Goal: Task Accomplishment & Management: Manage account settings

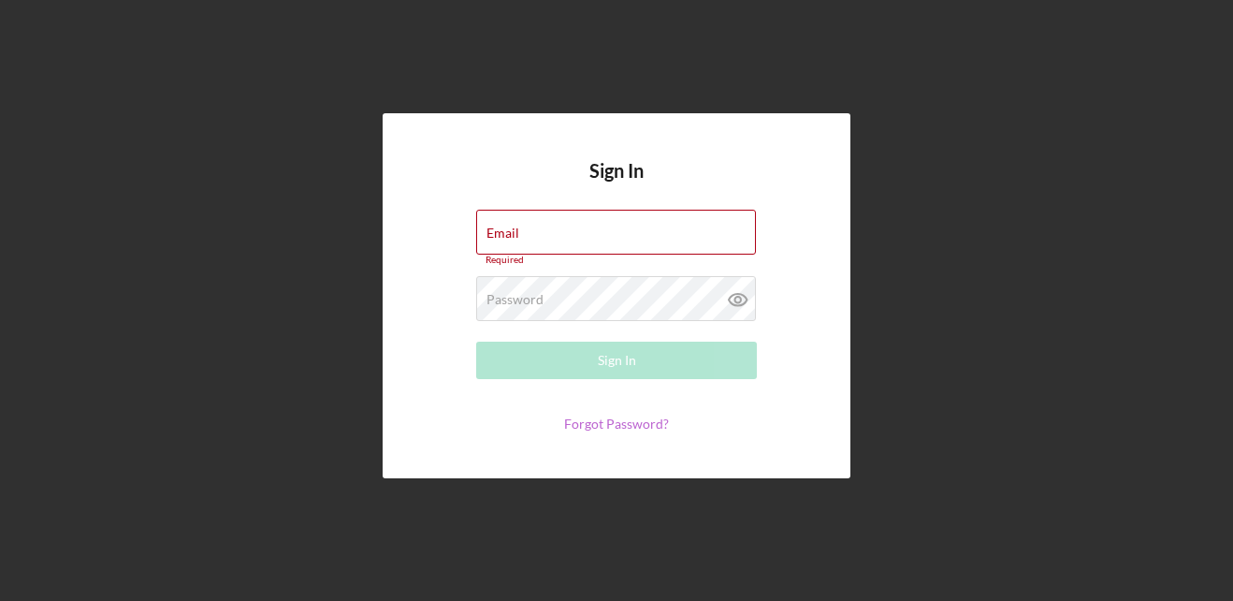
click at [622, 421] on link "Forgot Password?" at bounding box center [616, 423] width 105 height 16
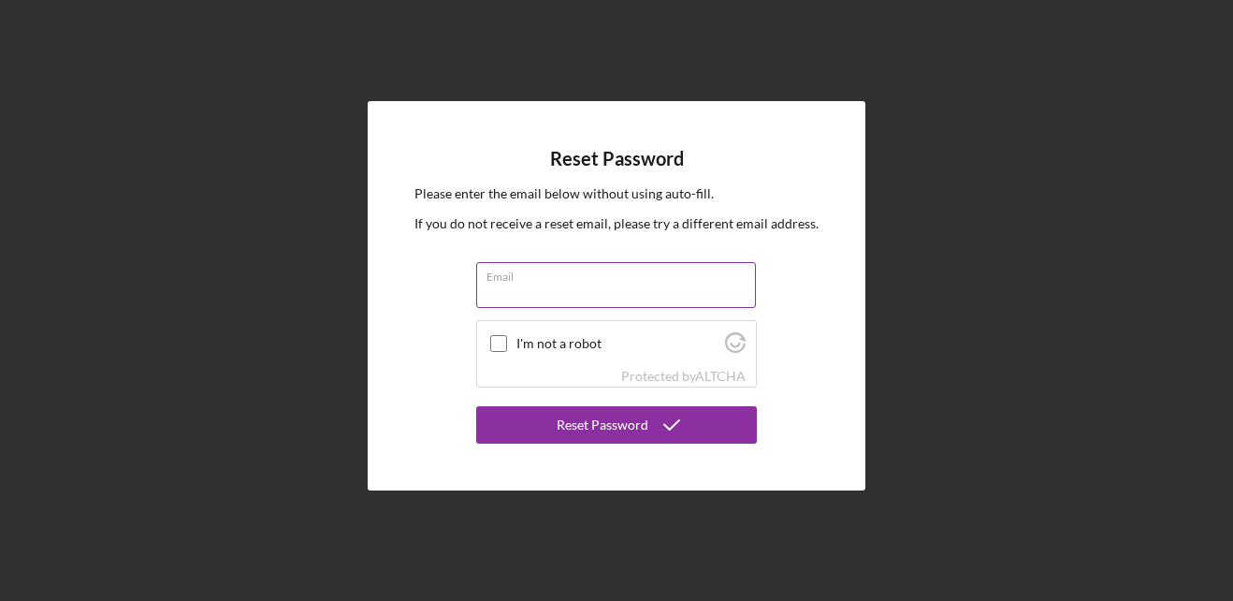
click at [530, 297] on input "Email" at bounding box center [616, 284] width 280 height 45
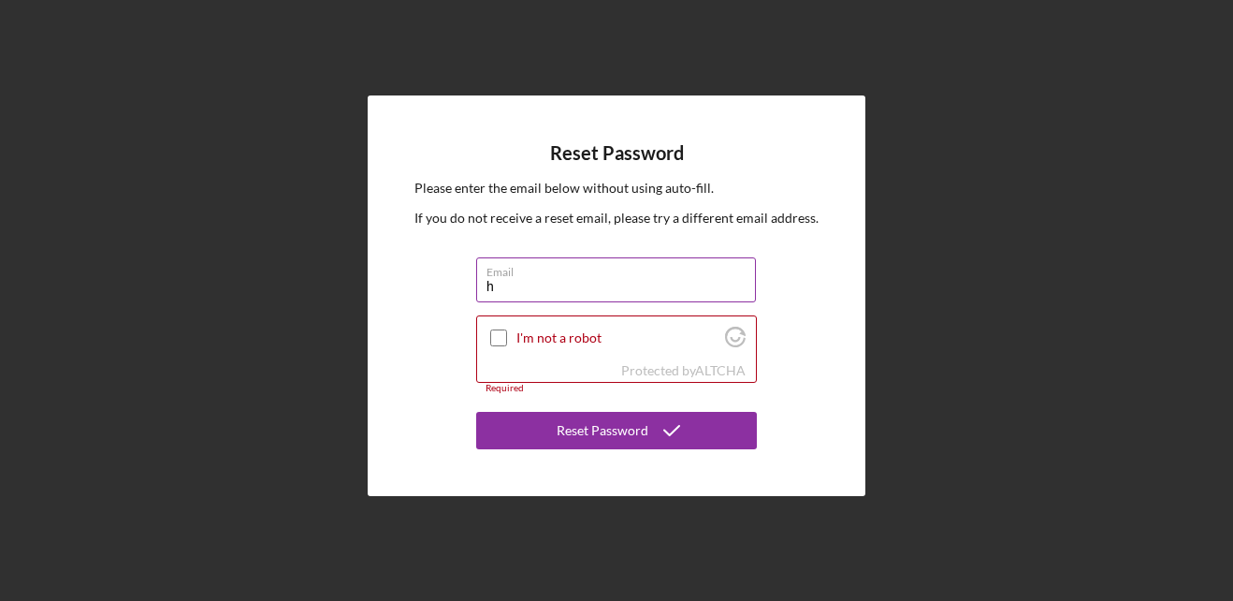
type input "[EMAIL_ADDRESS][DOMAIN_NAME]"
click at [504, 338] on input "I'm not a robot" at bounding box center [498, 337] width 17 height 17
checkbox input "true"
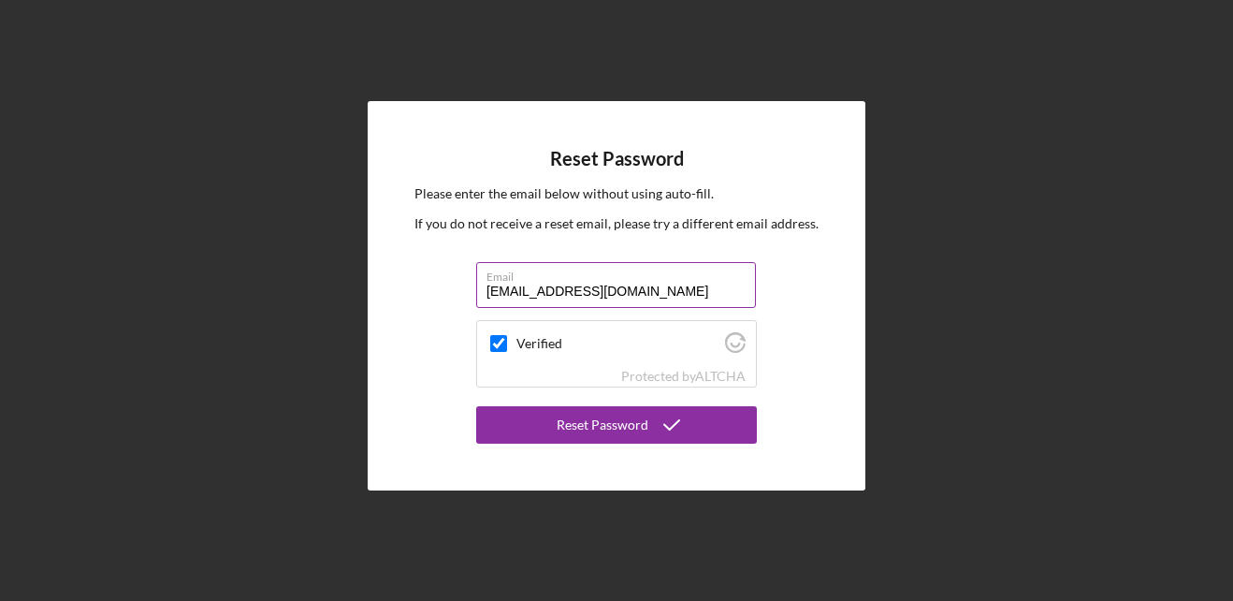
click at [603, 291] on input "[EMAIL_ADDRESS][DOMAIN_NAME]" at bounding box center [616, 284] width 280 height 45
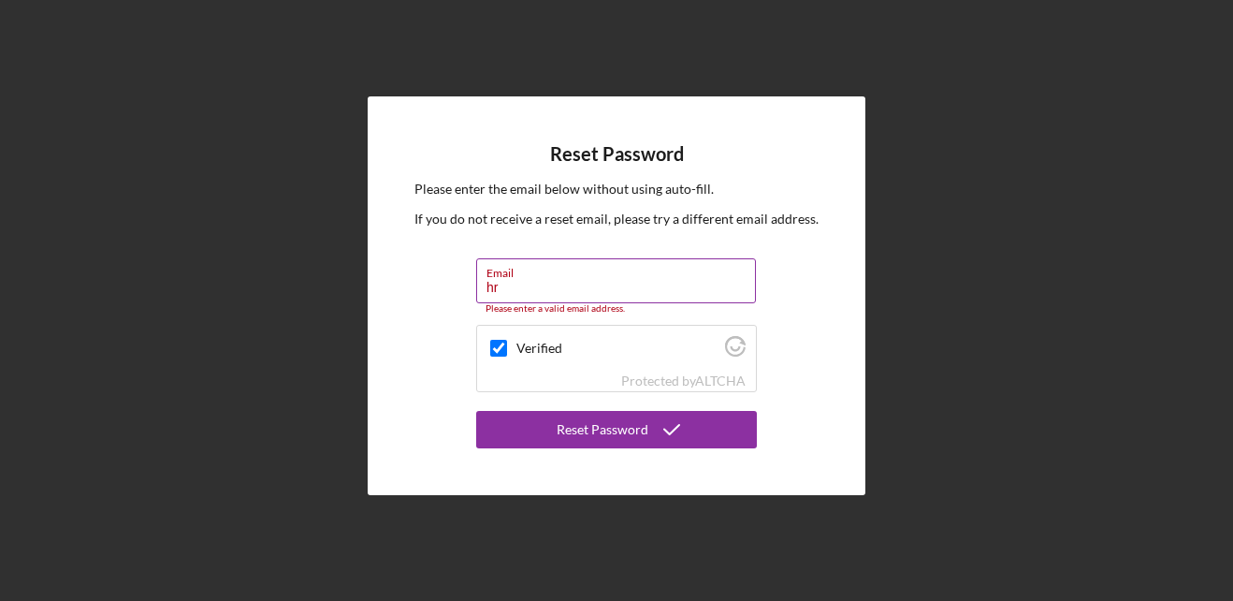
type input "h"
click at [529, 270] on label "Email" at bounding box center [620, 269] width 269 height 21
click at [529, 270] on input "[EMAIL_ADDRESS][DOMAIN_NAME]" at bounding box center [616, 280] width 280 height 45
click at [632, 306] on div "Please enter a valid email address." at bounding box center [616, 308] width 281 height 11
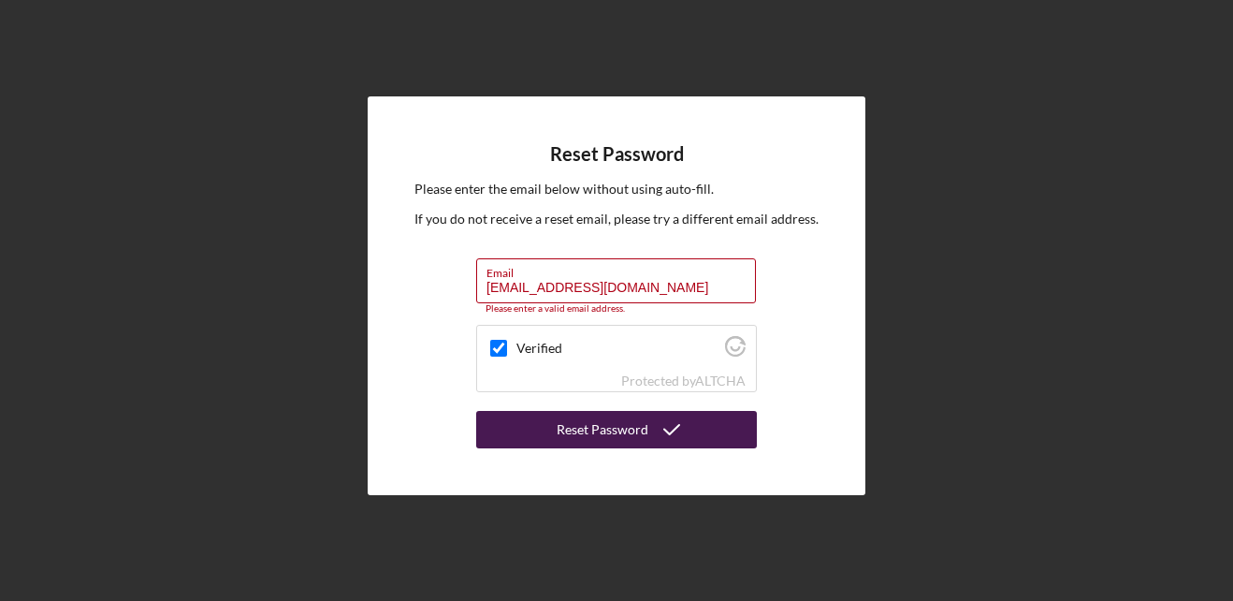
click at [528, 422] on button "Reset Password" at bounding box center [616, 429] width 281 height 37
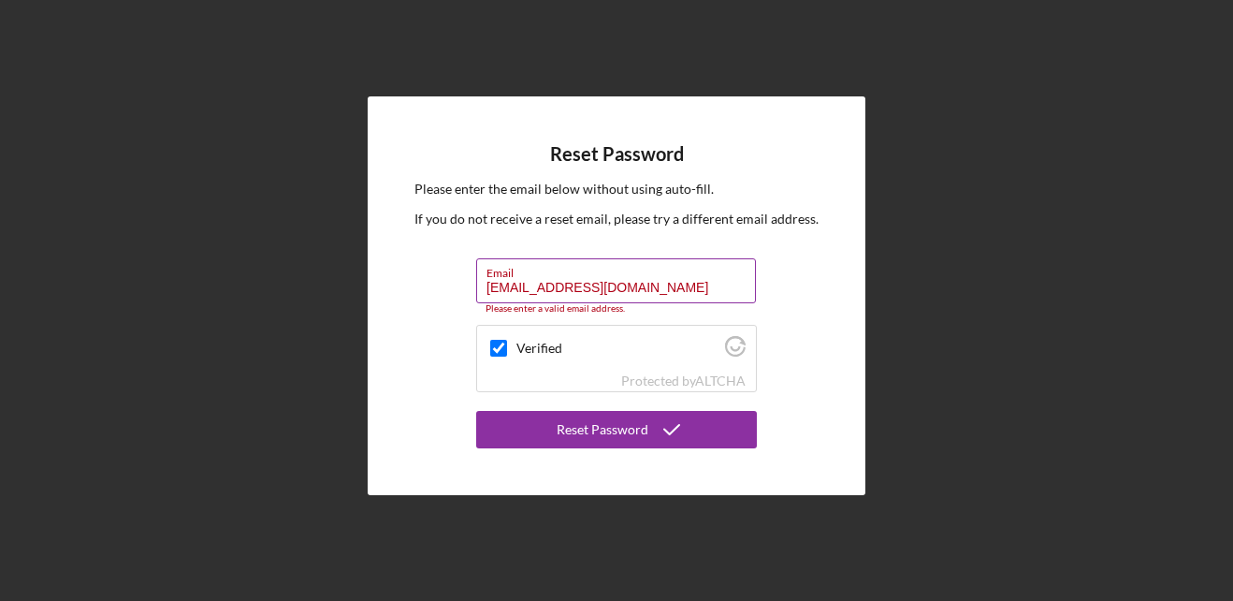
click at [603, 286] on input "[EMAIL_ADDRESS][DOMAIN_NAME]" at bounding box center [616, 280] width 280 height 45
click at [530, 278] on label "Email" at bounding box center [620, 269] width 269 height 21
click at [530, 278] on input "[EMAIL_ADDRESS][DOMAIN_NAME]" at bounding box center [616, 280] width 280 height 45
click at [605, 285] on input "[EMAIL_ADDRESS][DOMAIN_NAME]" at bounding box center [616, 280] width 280 height 45
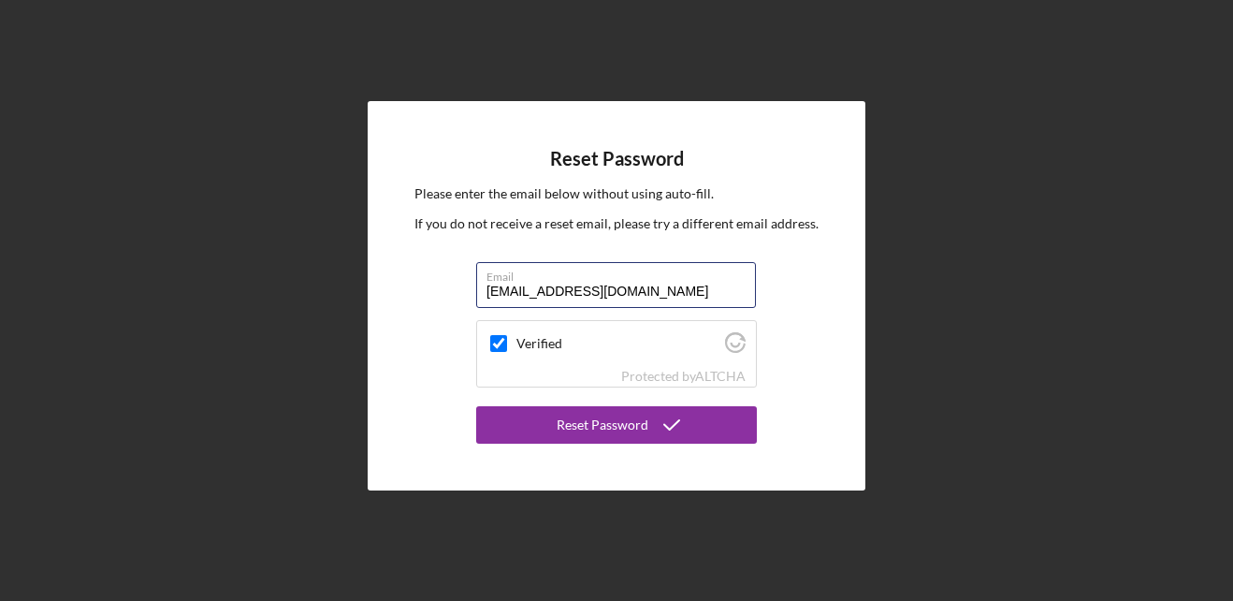
type input "[EMAIL_ADDRESS][DOMAIN_NAME]"
click at [795, 246] on div "Please enter the email below without using auto-fill. If you do not receive a r…" at bounding box center [616, 223] width 404 height 80
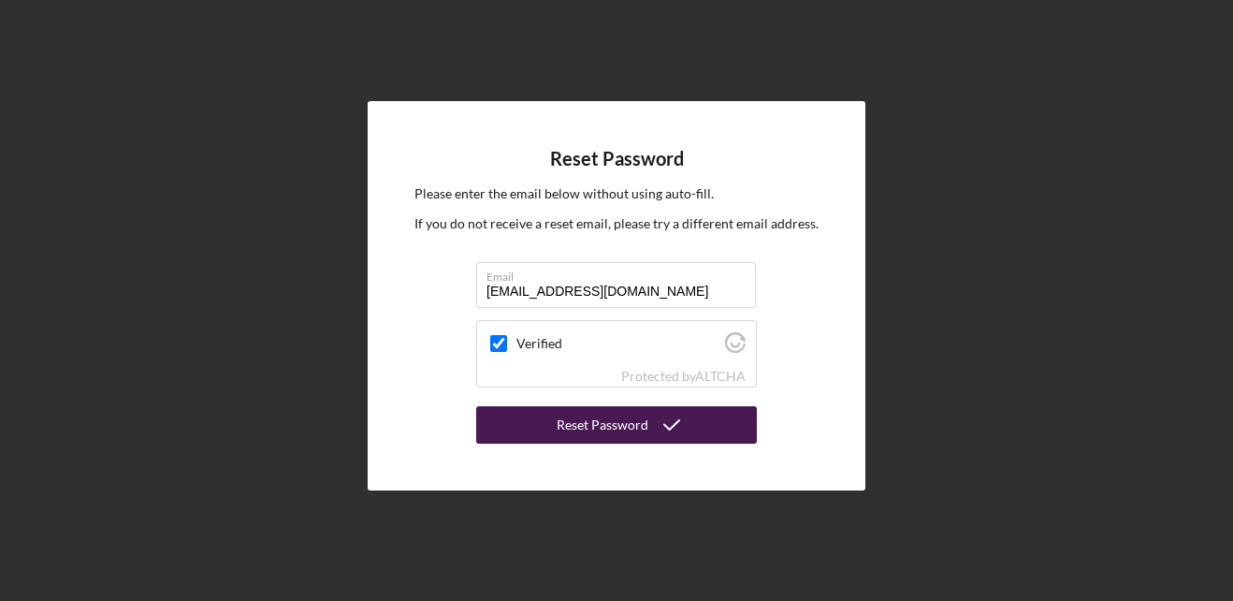
click at [595, 426] on div "Reset Password" at bounding box center [603, 424] width 92 height 37
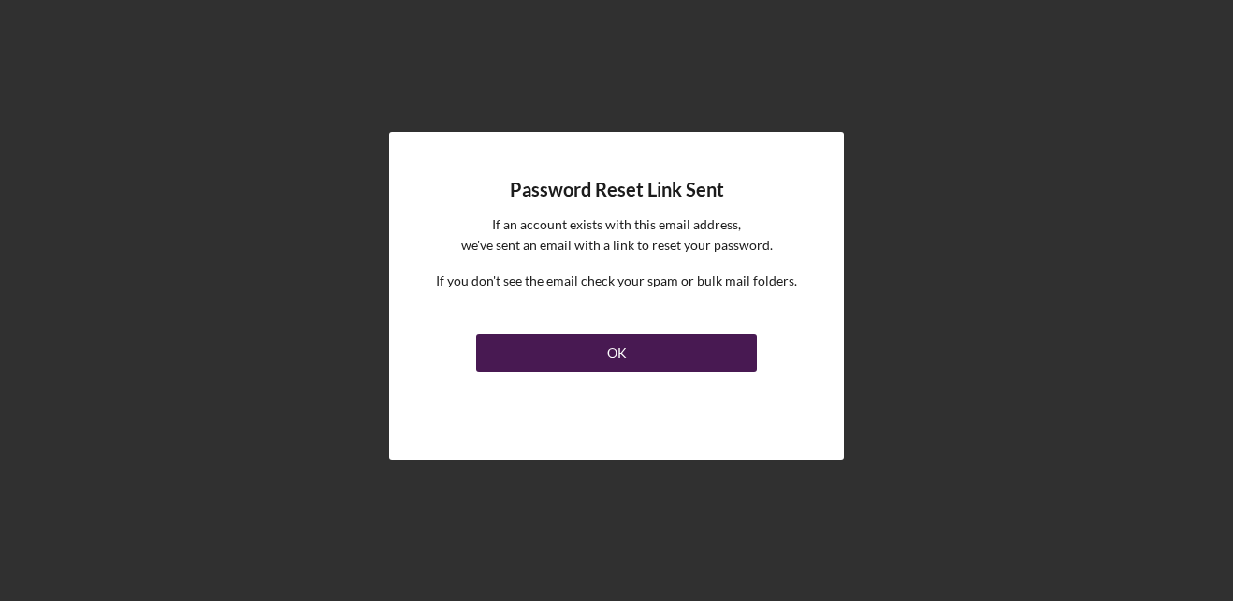
click at [618, 355] on div "OK" at bounding box center [617, 352] width 20 height 37
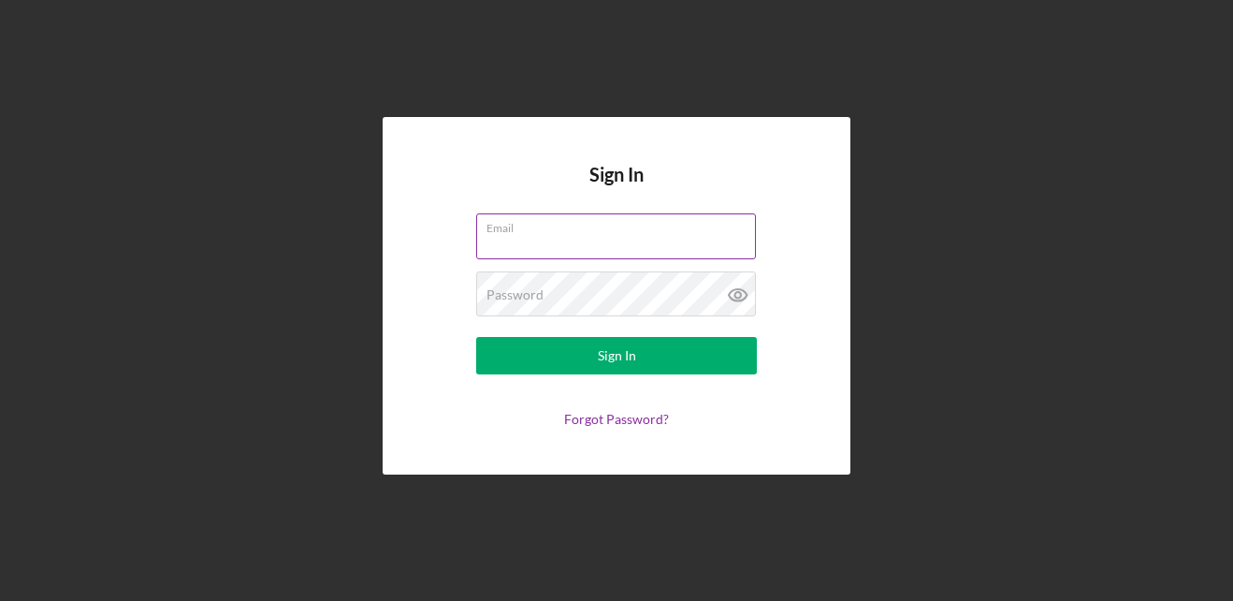
click at [523, 240] on input "Email" at bounding box center [616, 235] width 280 height 45
type input "[EMAIL_ADDRESS][DOMAIN_NAME]"
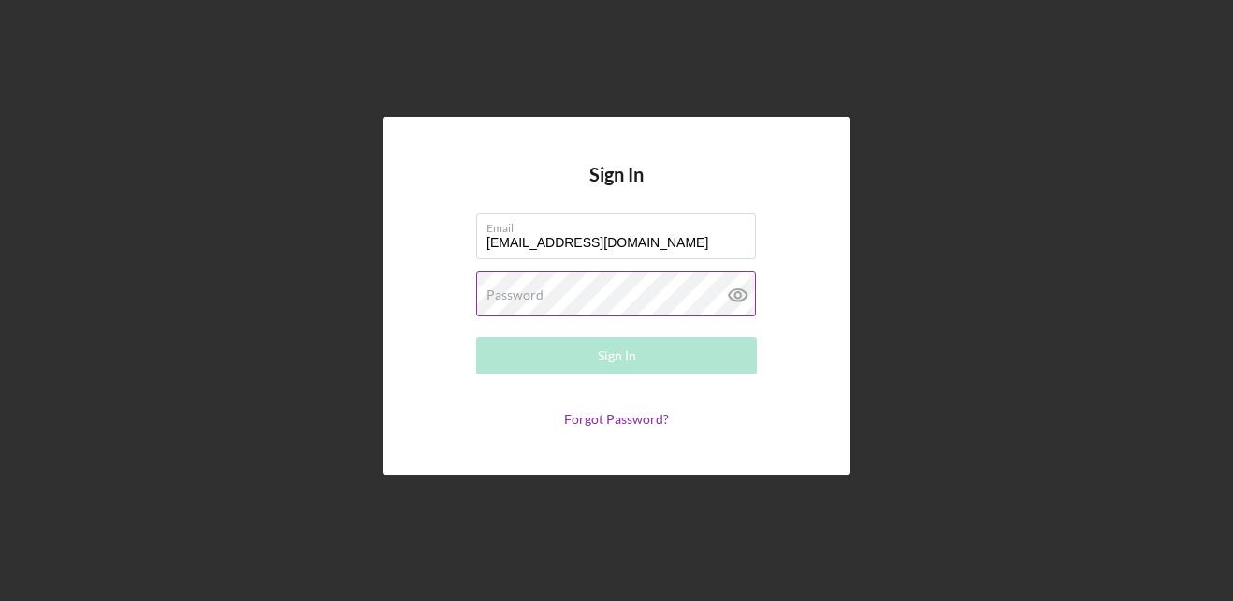
click at [521, 295] on label "Password" at bounding box center [514, 294] width 57 height 15
click at [476, 294] on protonpass-control-f05c at bounding box center [476, 300] width 0 height 16
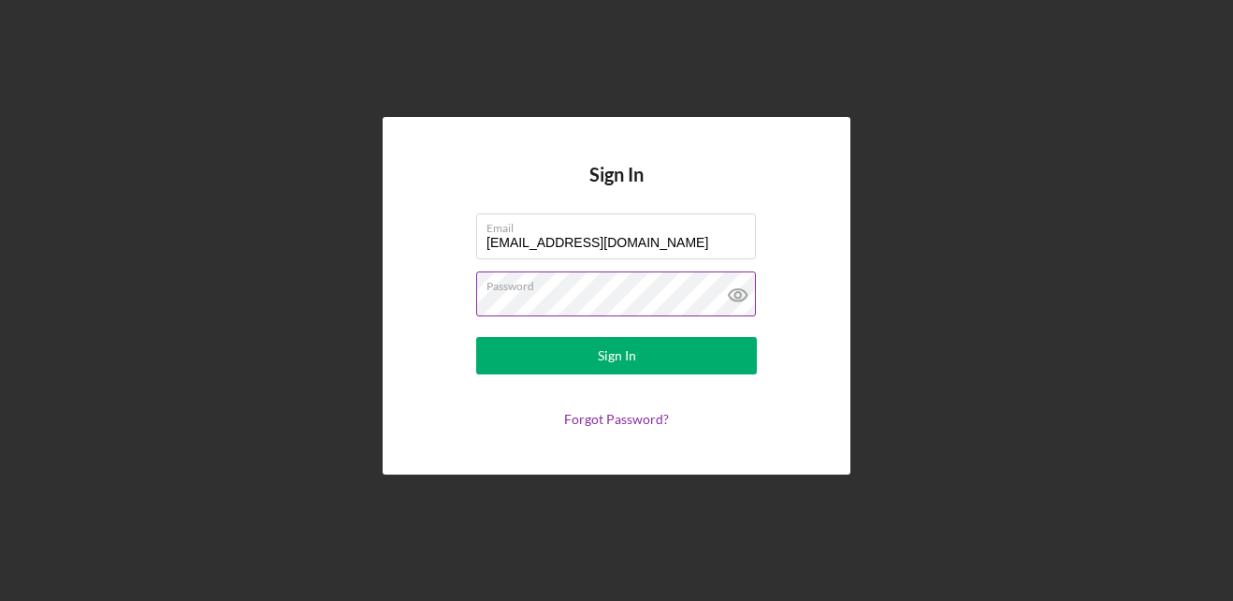
click at [737, 297] on icon at bounding box center [738, 294] width 47 height 47
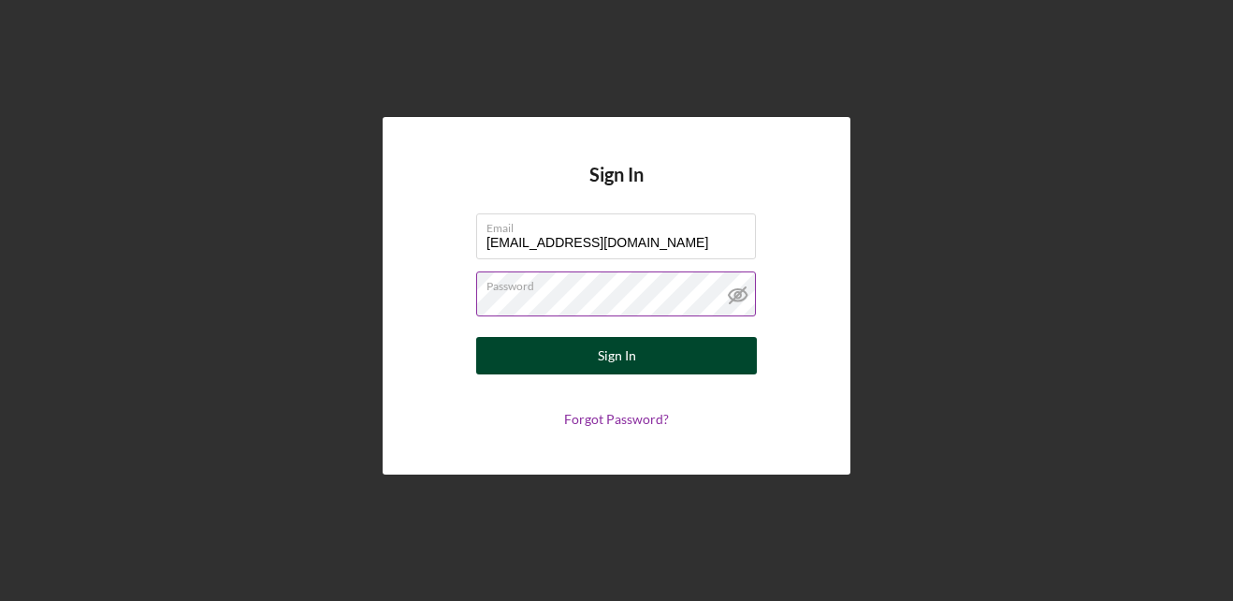
click at [640, 353] on button "Sign In" at bounding box center [616, 355] width 281 height 37
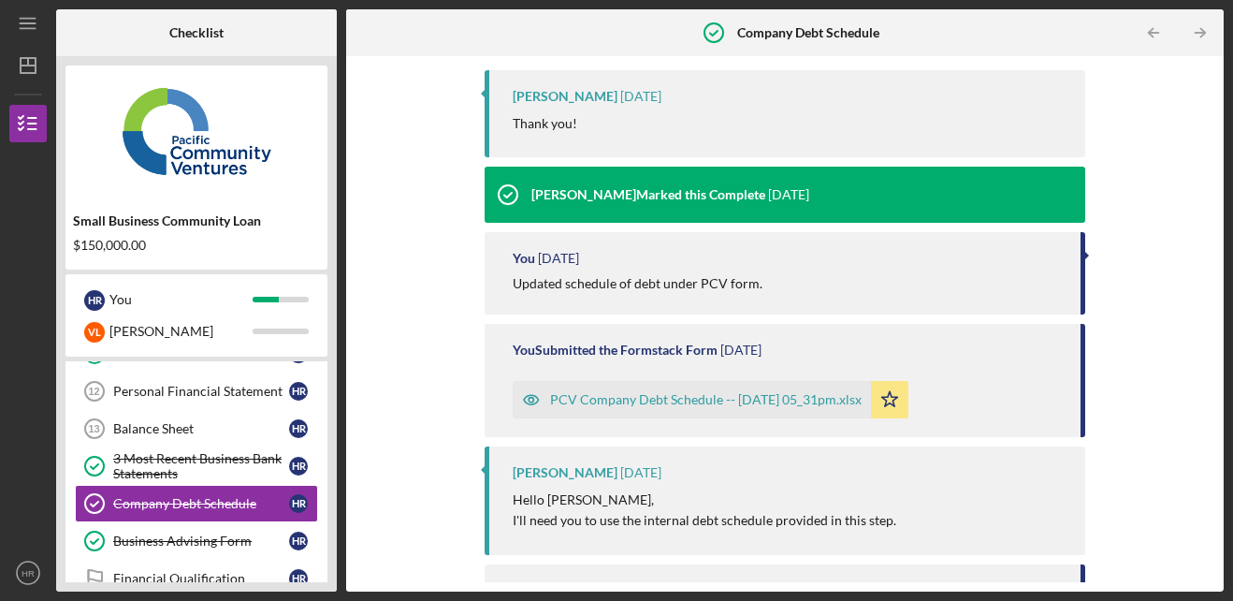
scroll to position [309, 0]
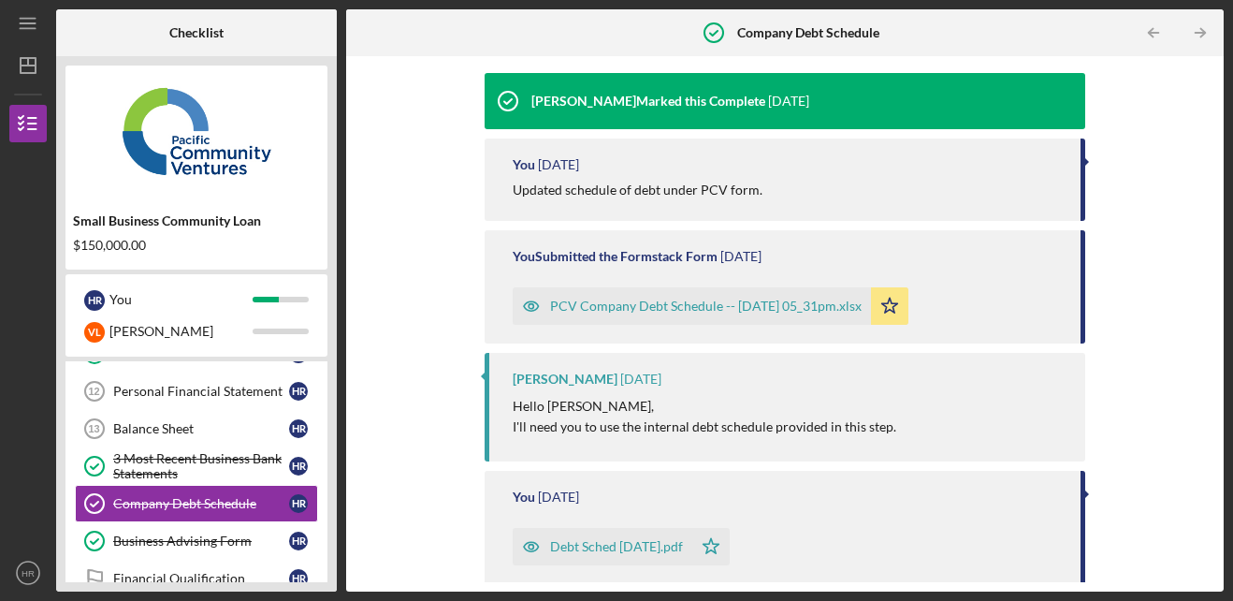
click at [642, 302] on div "PCV Company Debt Schedule -- [DATE] 05_31pm.xlsx" at bounding box center [706, 305] width 312 height 15
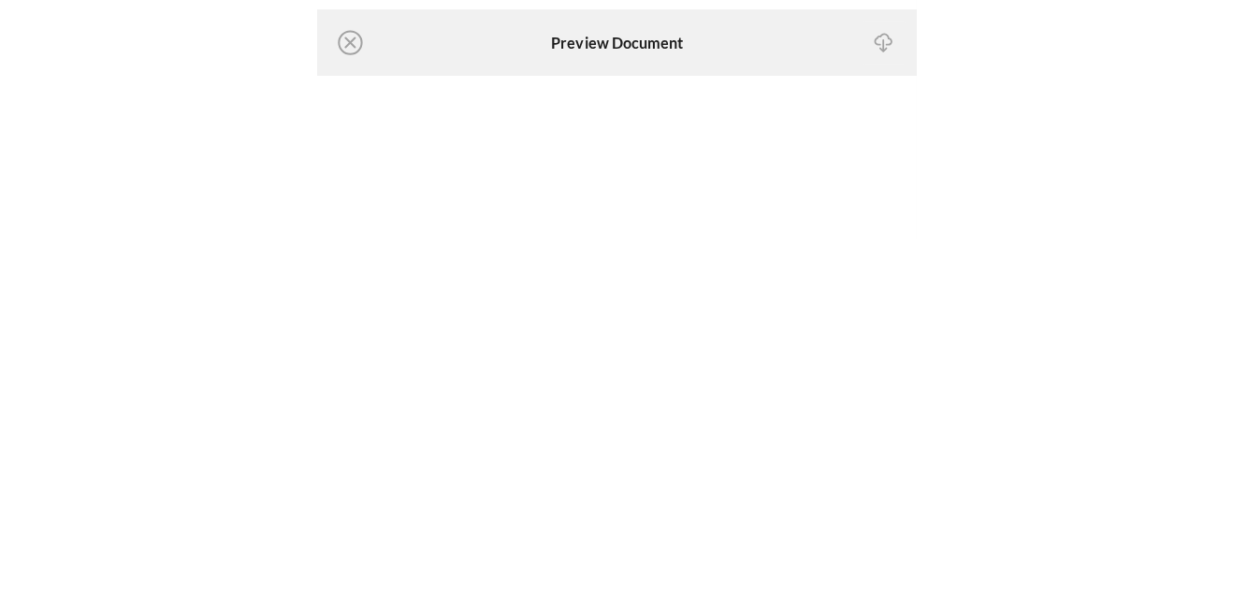
scroll to position [352, 0]
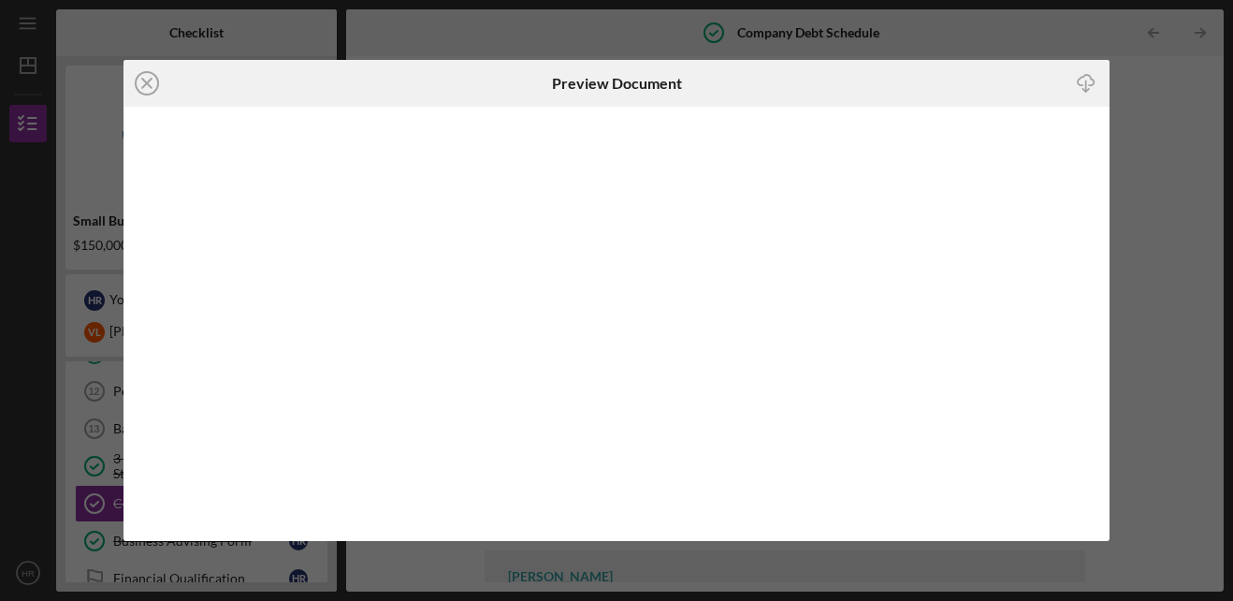
click at [1173, 147] on div "Icon/Close Preview Document Icon/Download" at bounding box center [616, 300] width 1233 height 601
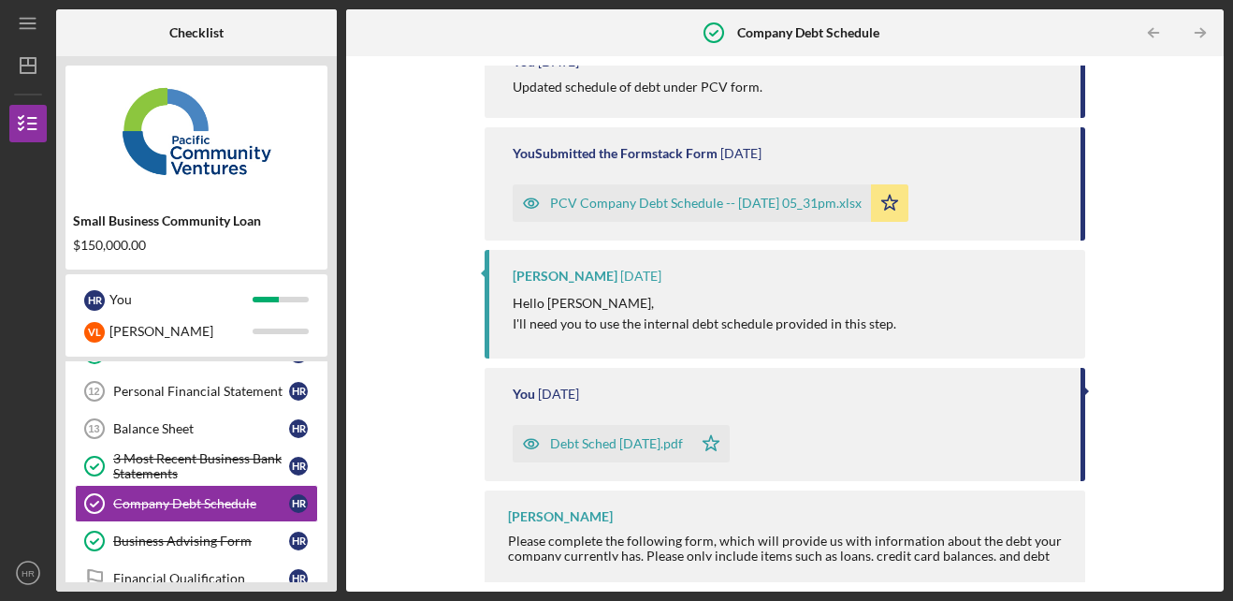
scroll to position [414, 0]
